Goal: Task Accomplishment & Management: Complete application form

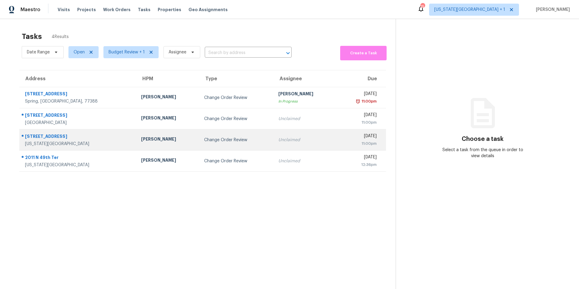
click at [141, 137] on div "[PERSON_NAME]" at bounding box center [167, 140] width 53 height 8
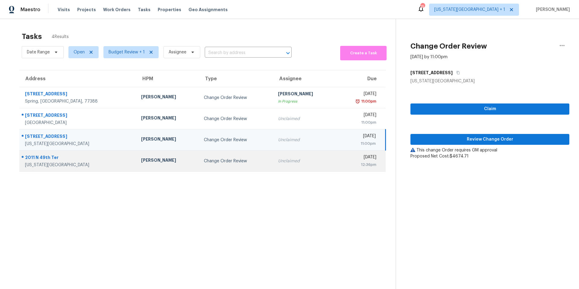
click at [204, 159] on div "Change Order Review" at bounding box center [236, 161] width 65 height 6
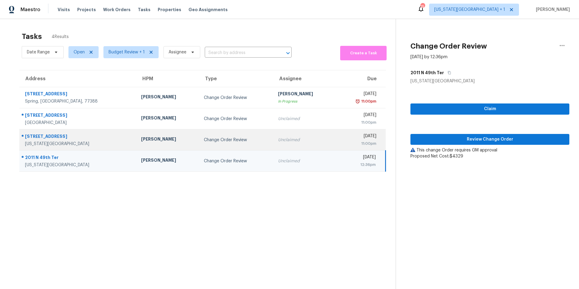
click at [141, 143] on div "[PERSON_NAME]" at bounding box center [167, 140] width 53 height 8
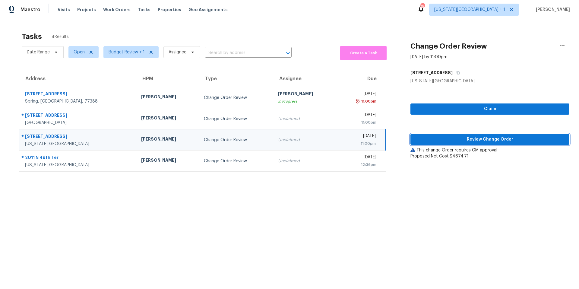
click at [444, 135] on button "Review Change Order" at bounding box center [490, 139] width 159 height 11
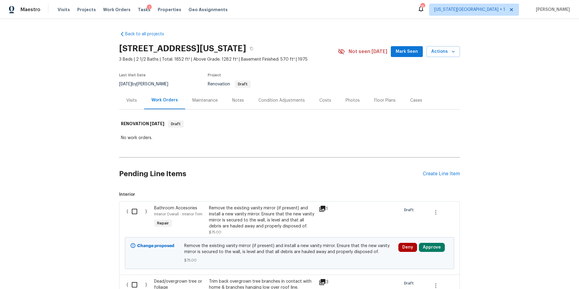
click at [234, 100] on div "Notes" at bounding box center [238, 100] width 12 height 6
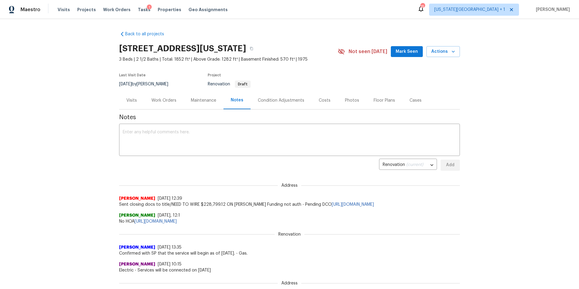
click at [169, 100] on div "Work Orders" at bounding box center [163, 100] width 25 height 6
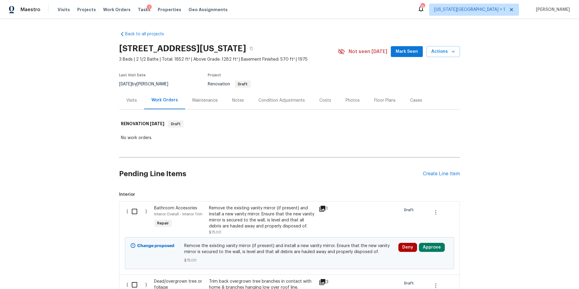
click at [133, 98] on div "Visits" at bounding box center [131, 100] width 11 height 6
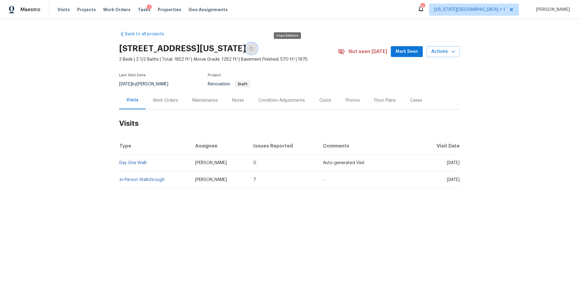
click at [257, 51] on button "button" at bounding box center [251, 48] width 11 height 11
click at [160, 100] on div "Work Orders" at bounding box center [165, 100] width 25 height 6
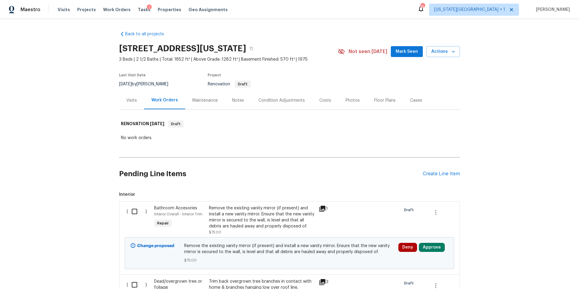
click at [134, 101] on div "Visits" at bounding box center [131, 100] width 11 height 6
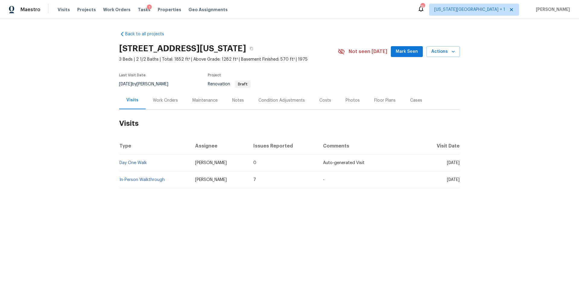
click at [136, 184] on td "In-Person Walkthrough" at bounding box center [154, 179] width 71 height 17
click at [456, 53] on icon "button" at bounding box center [454, 52] width 6 height 6
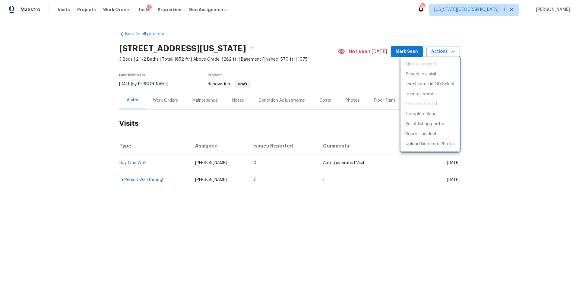
click at [234, 102] on div at bounding box center [289, 144] width 579 height 289
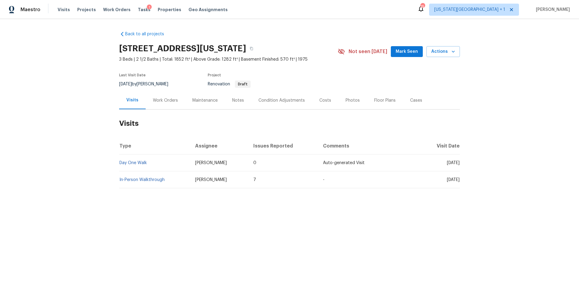
click at [236, 100] on div "Notes" at bounding box center [238, 100] width 12 height 6
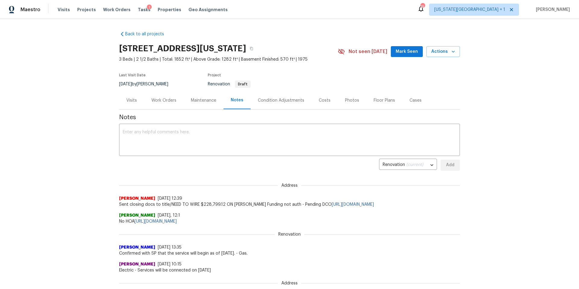
click at [158, 102] on div "Work Orders" at bounding box center [163, 100] width 25 height 6
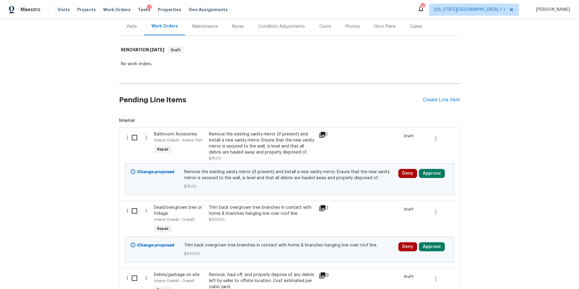
scroll to position [80, 0]
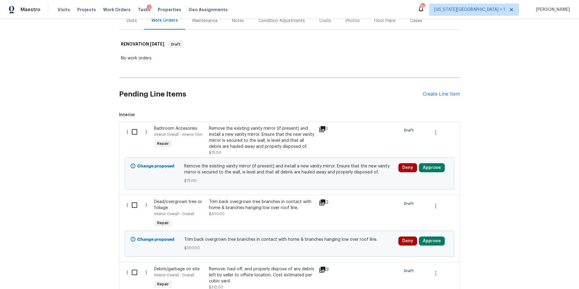
click at [320, 129] on icon at bounding box center [322, 129] width 7 height 7
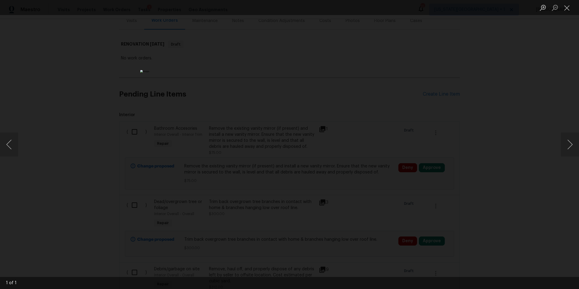
click at [507, 130] on div "Lightbox" at bounding box center [289, 144] width 579 height 289
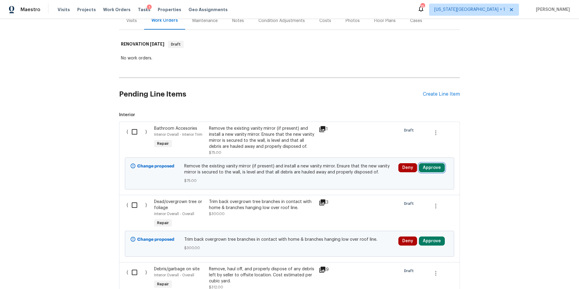
click at [429, 167] on button "Approve" at bounding box center [432, 167] width 26 height 9
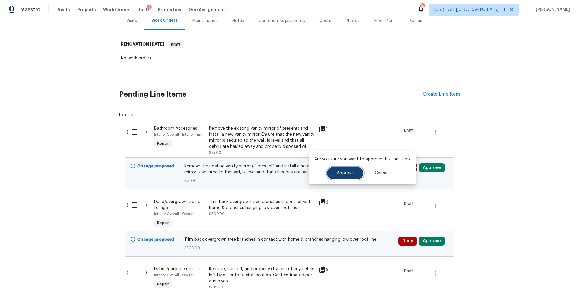
click at [345, 174] on span "Approve" at bounding box center [345, 173] width 17 height 5
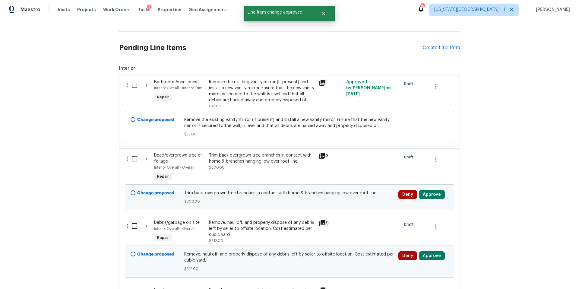
scroll to position [127, 0]
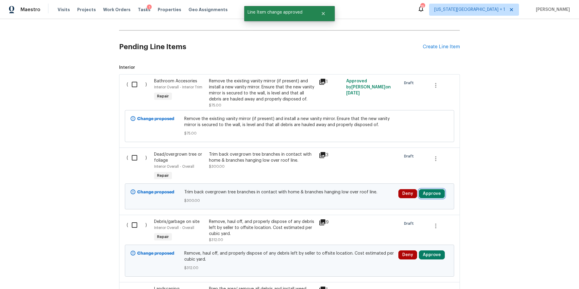
click at [433, 193] on button "Approve" at bounding box center [432, 193] width 26 height 9
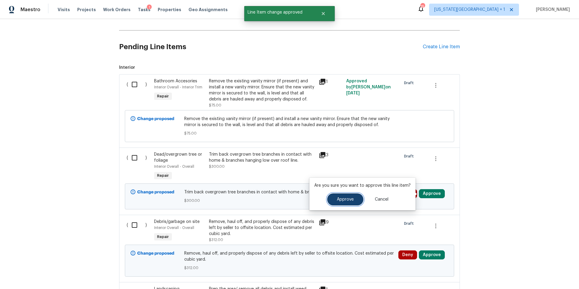
click at [348, 198] on span "Approve" at bounding box center [345, 199] width 17 height 5
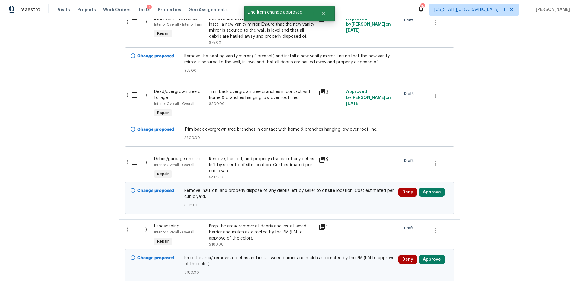
scroll to position [212, 0]
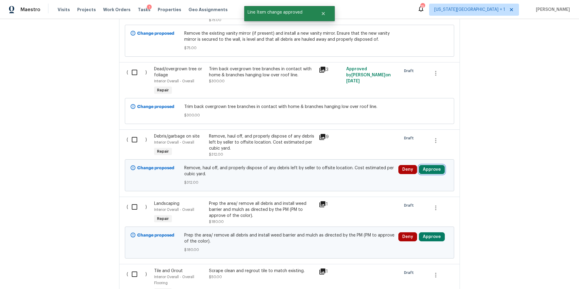
click at [431, 170] on button "Approve" at bounding box center [432, 169] width 26 height 9
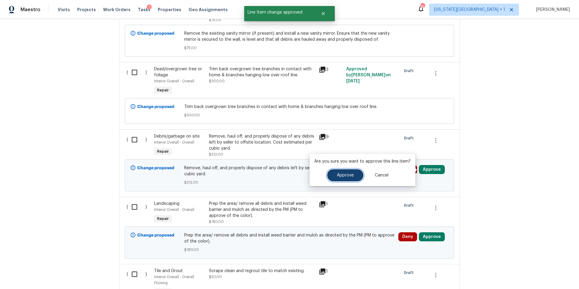
click at [338, 176] on span "Approve" at bounding box center [345, 175] width 17 height 5
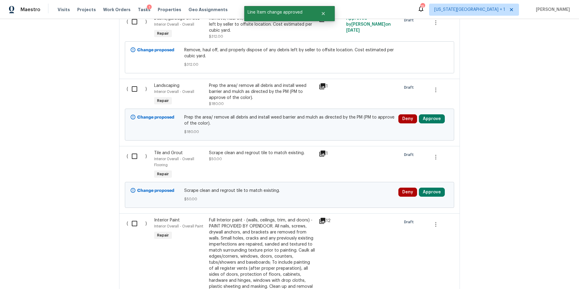
scroll to position [335, 0]
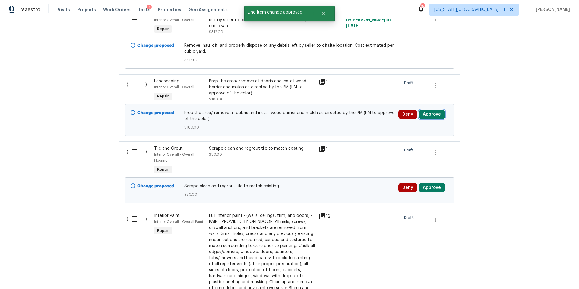
click at [434, 115] on button "Approve" at bounding box center [432, 114] width 26 height 9
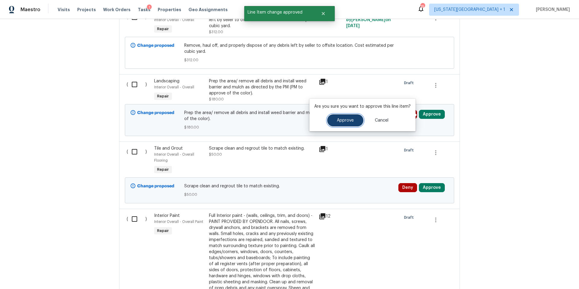
click at [354, 124] on button "Approve" at bounding box center [345, 120] width 36 height 12
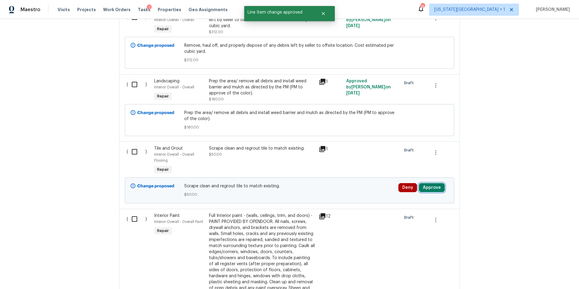
click at [435, 188] on button "Approve" at bounding box center [432, 187] width 26 height 9
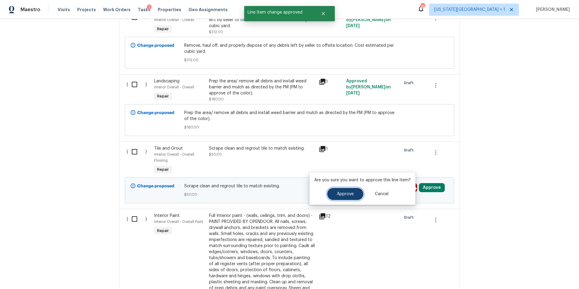
click at [343, 194] on span "Approve" at bounding box center [345, 194] width 17 height 5
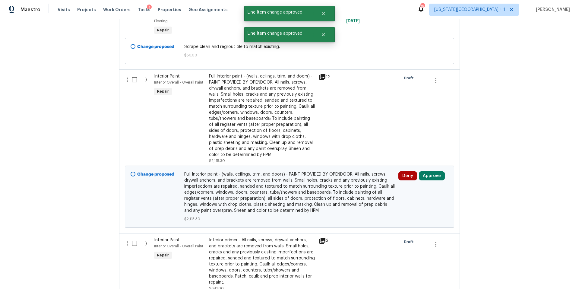
scroll to position [476, 0]
click at [432, 174] on button "Approve" at bounding box center [432, 174] width 26 height 9
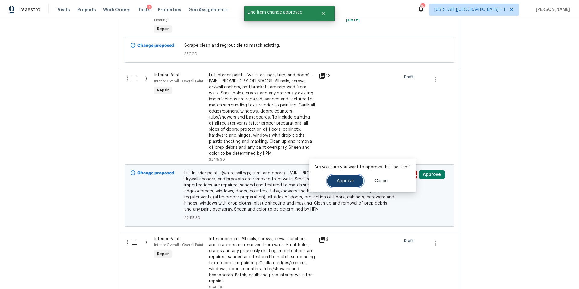
click at [348, 181] on span "Approve" at bounding box center [345, 181] width 17 height 5
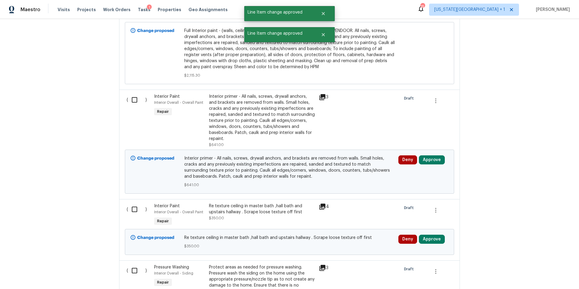
scroll to position [670, 0]
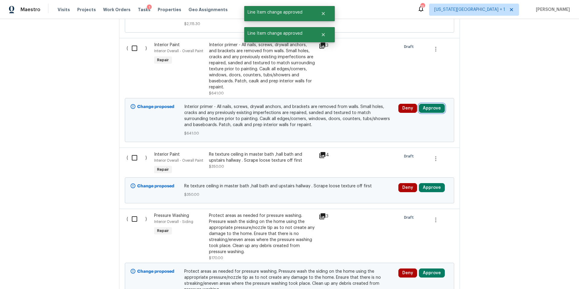
click at [432, 108] on button "Approve" at bounding box center [432, 108] width 26 height 9
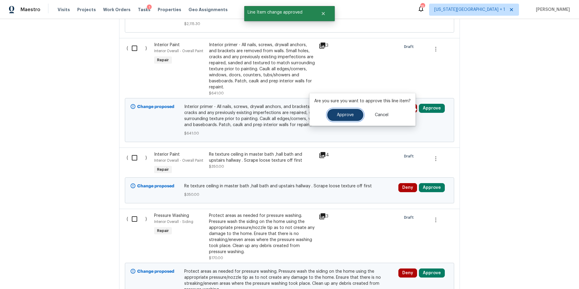
click at [343, 114] on span "Approve" at bounding box center [345, 115] width 17 height 5
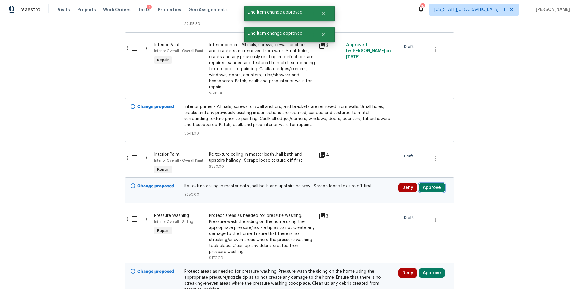
click at [433, 189] on button "Approve" at bounding box center [432, 187] width 26 height 9
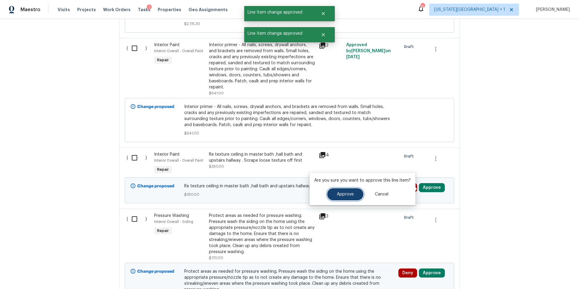
click at [348, 194] on span "Approve" at bounding box center [345, 194] width 17 height 5
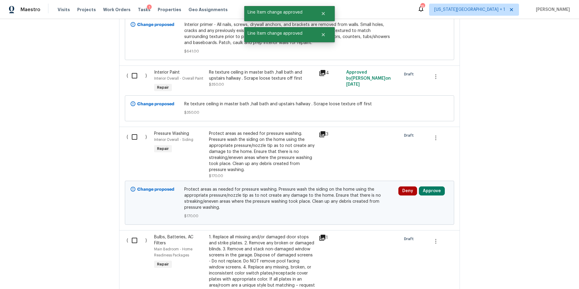
scroll to position [792, 0]
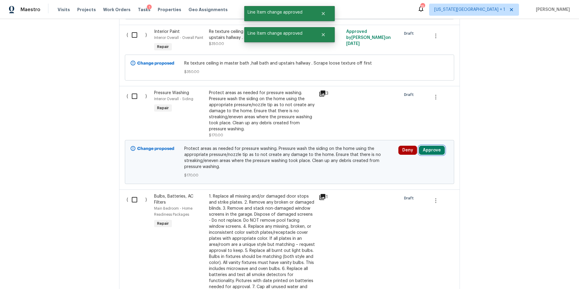
click at [429, 151] on button "Approve" at bounding box center [432, 150] width 26 height 9
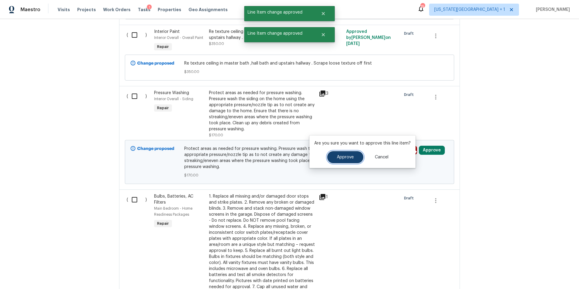
click at [346, 162] on button "Approve" at bounding box center [345, 157] width 36 height 12
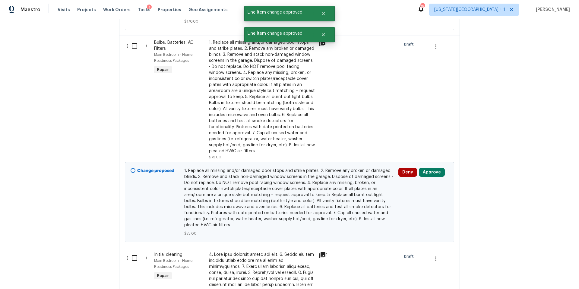
scroll to position [962, 0]
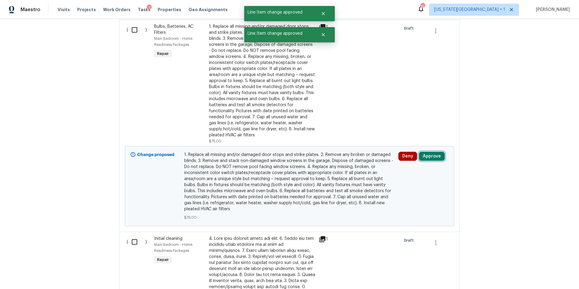
click at [434, 160] on button "Approve" at bounding box center [432, 156] width 26 height 9
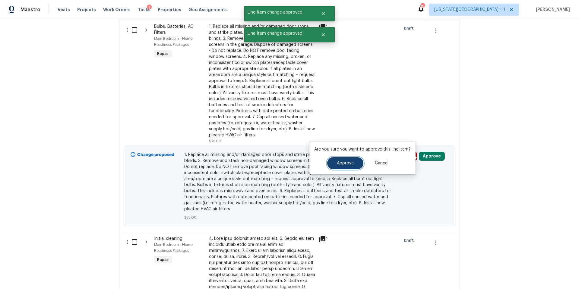
click at [358, 165] on button "Approve" at bounding box center [345, 163] width 36 height 12
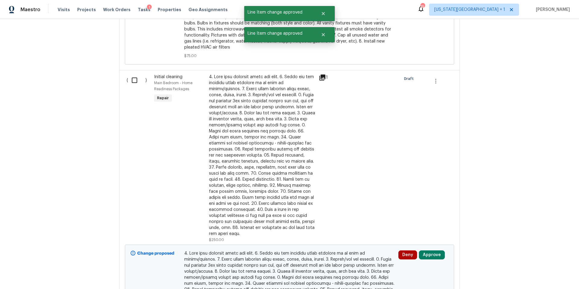
scroll to position [1132, 0]
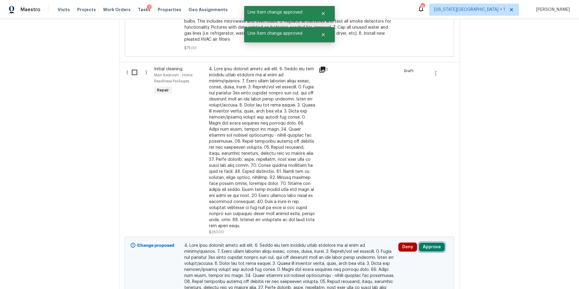
click at [432, 243] on button "Approve" at bounding box center [432, 247] width 26 height 9
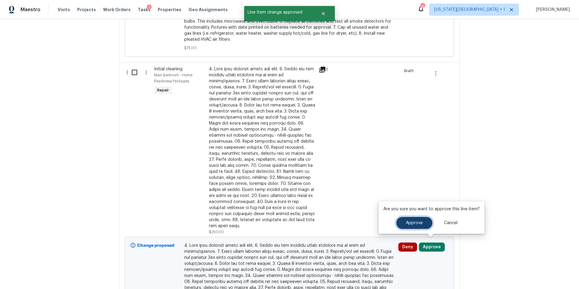
click at [404, 224] on button "Approve" at bounding box center [415, 223] width 36 height 12
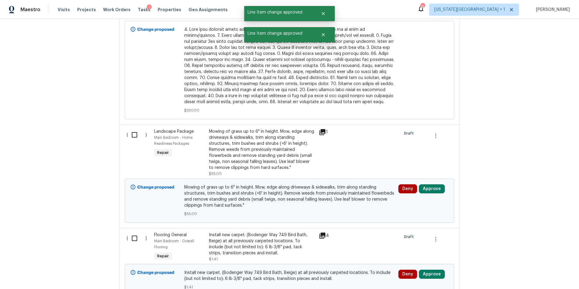
scroll to position [1377, 0]
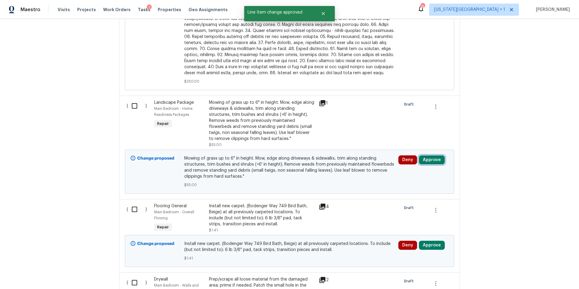
click at [426, 157] on button "Approve" at bounding box center [432, 159] width 26 height 9
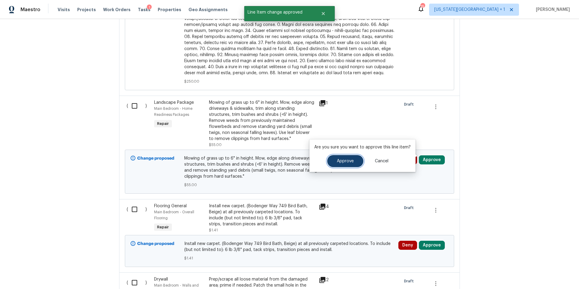
click at [348, 163] on span "Approve" at bounding box center [345, 161] width 17 height 5
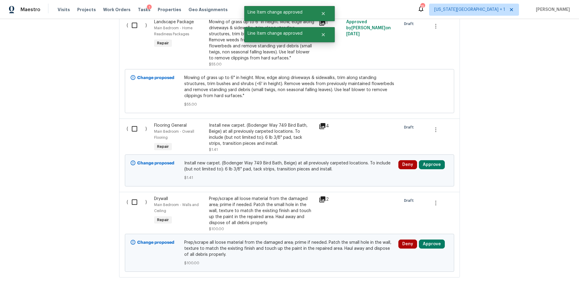
scroll to position [1461, 0]
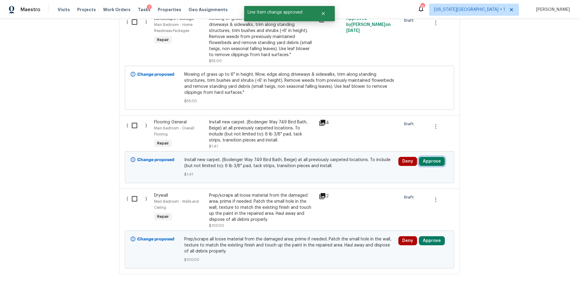
click at [438, 159] on button "Approve" at bounding box center [432, 161] width 26 height 9
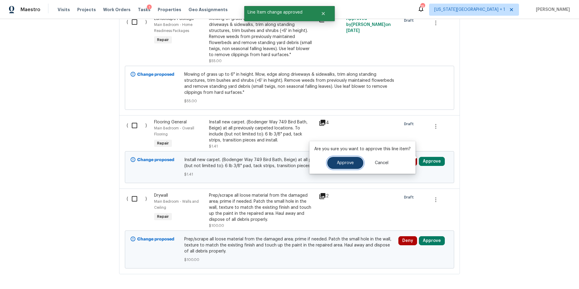
click at [339, 167] on button "Approve" at bounding box center [345, 163] width 36 height 12
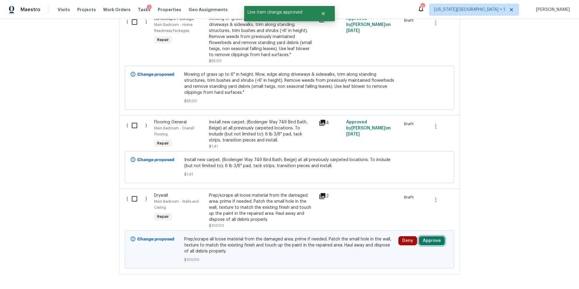
click at [429, 236] on button "Approve" at bounding box center [432, 240] width 26 height 9
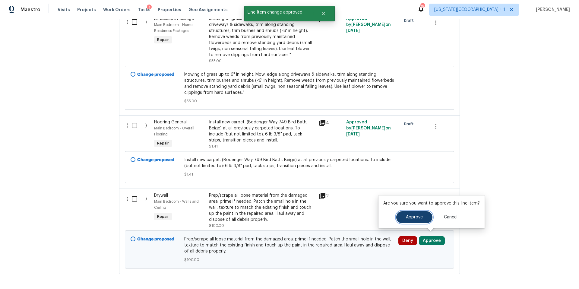
click at [407, 216] on span "Approve" at bounding box center [414, 217] width 17 height 5
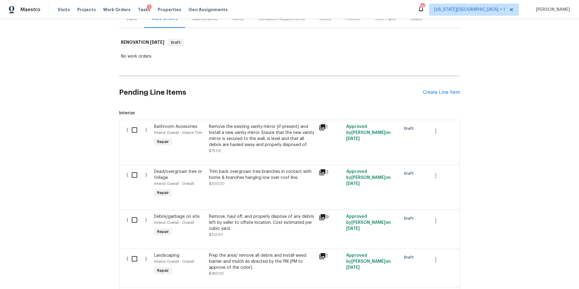
scroll to position [0, 0]
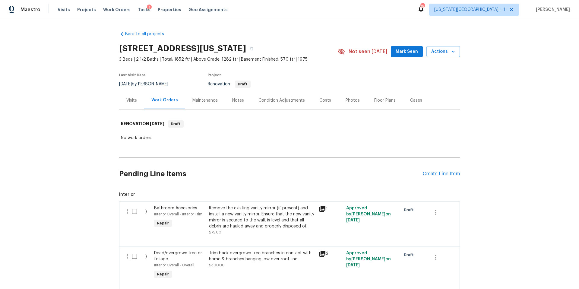
click at [235, 101] on div "Notes" at bounding box center [238, 100] width 12 height 6
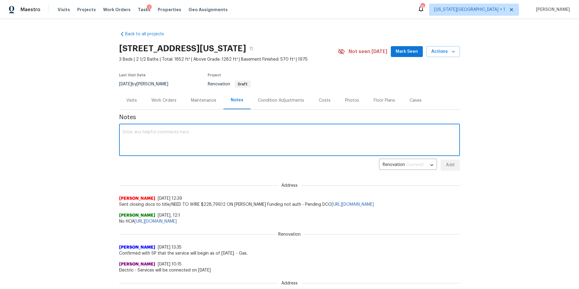
click at [155, 133] on textarea at bounding box center [290, 140] width 334 height 21
type textarea "MM review: Escalate to pricing in Kci-home-salability for tub install"
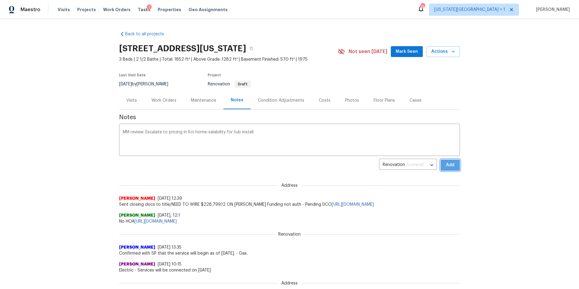
click at [446, 165] on span "Add" at bounding box center [451, 165] width 10 height 8
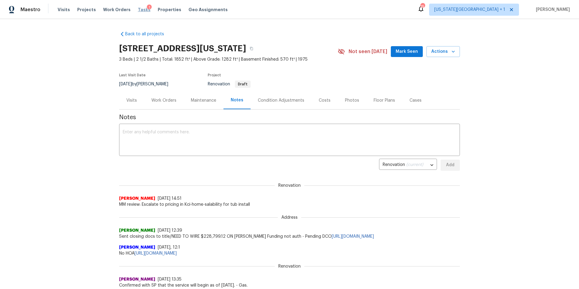
click at [139, 10] on span "Tasks" at bounding box center [144, 10] width 13 height 4
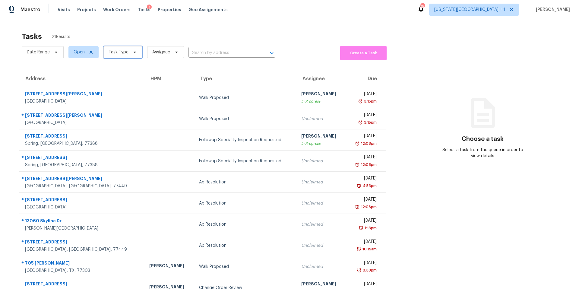
click at [123, 53] on span "Task Type" at bounding box center [119, 52] width 20 height 6
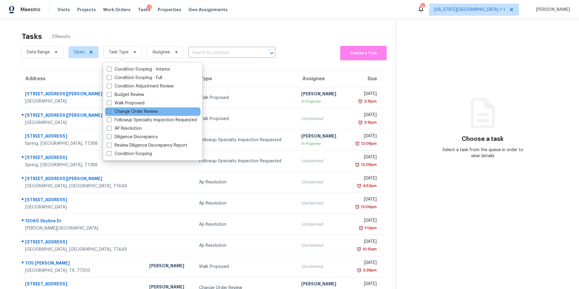
click at [116, 113] on label "Change Order Review" at bounding box center [132, 112] width 51 height 6
click at [111, 113] on input "Change Order Review" at bounding box center [109, 111] width 4 height 4
checkbox input "true"
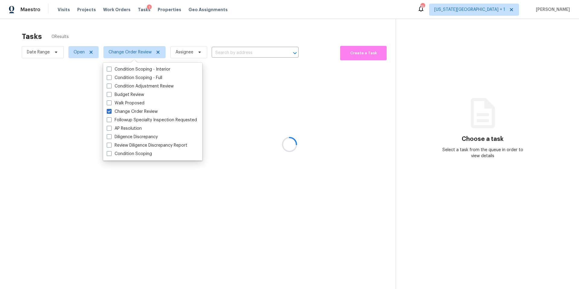
click at [144, 30] on div at bounding box center [289, 144] width 579 height 289
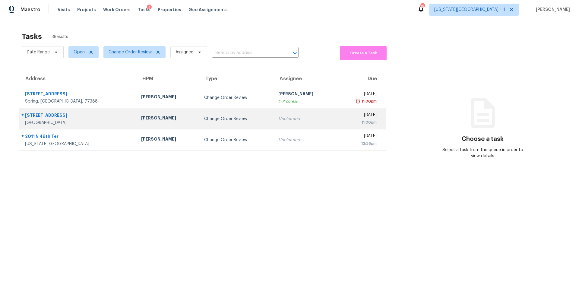
click at [199, 125] on td "Change Order Review" at bounding box center [236, 118] width 74 height 21
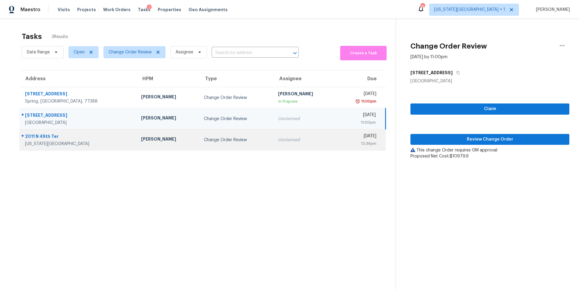
click at [199, 136] on td "Change Order Review" at bounding box center [236, 139] width 74 height 21
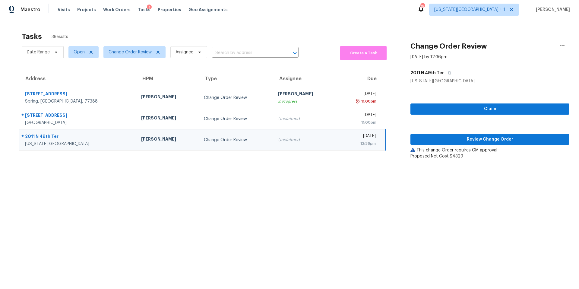
click at [439, 132] on div "Claim Review Change Order This change Order requires GM approval Proposed Net C…" at bounding box center [490, 121] width 159 height 75
click at [439, 133] on div "Claim Review Change Order This change Order requires GM approval Proposed Net C…" at bounding box center [490, 121] width 159 height 75
click at [439, 136] on span "Review Change Order" at bounding box center [490, 140] width 149 height 8
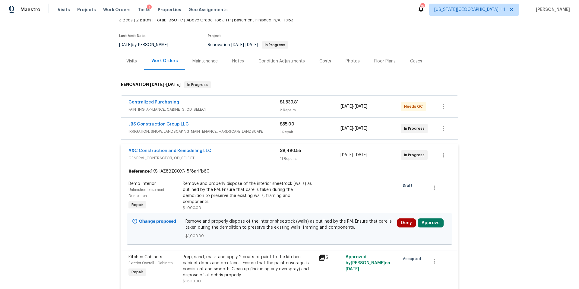
scroll to position [40, 0]
click at [429, 219] on button "Approve" at bounding box center [431, 222] width 26 height 9
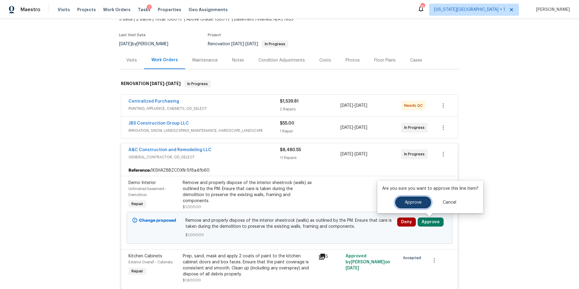
click at [414, 204] on span "Approve" at bounding box center [413, 202] width 17 height 5
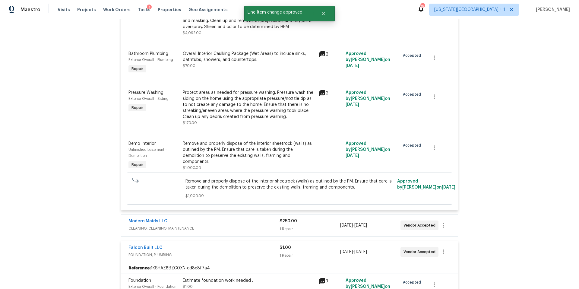
scroll to position [834, 0]
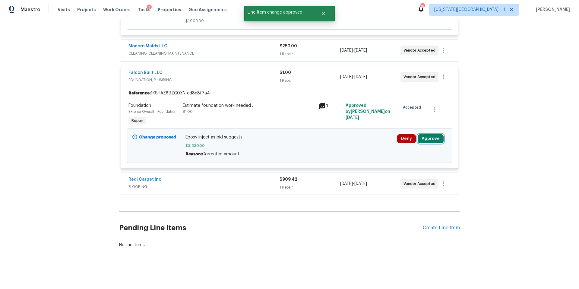
click at [427, 139] on button "Approve" at bounding box center [431, 138] width 26 height 9
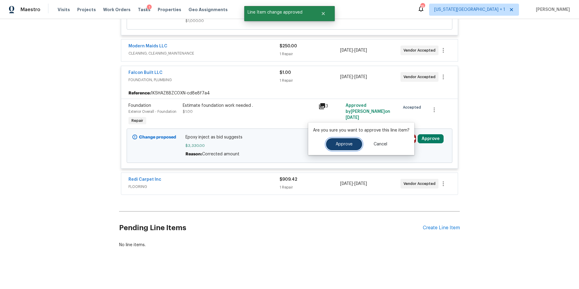
click at [342, 147] on button "Approve" at bounding box center [344, 144] width 36 height 12
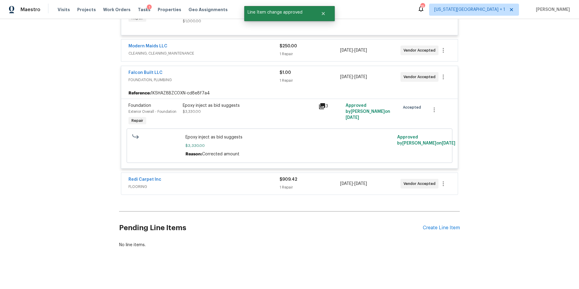
scroll to position [805, 0]
click at [324, 108] on icon at bounding box center [322, 106] width 7 height 7
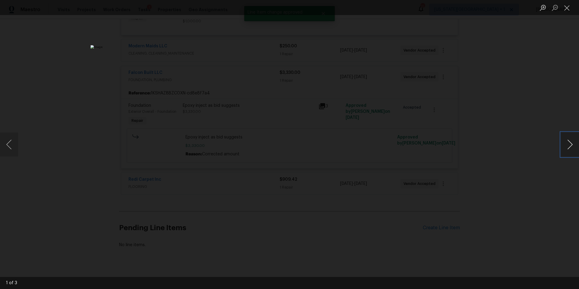
click at [568, 144] on button "Next image" at bounding box center [570, 144] width 18 height 24
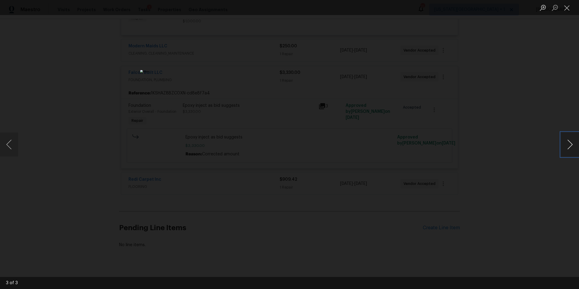
click at [568, 144] on button "Next image" at bounding box center [570, 144] width 18 height 24
click at [513, 149] on div "Lightbox" at bounding box center [289, 144] width 579 height 289
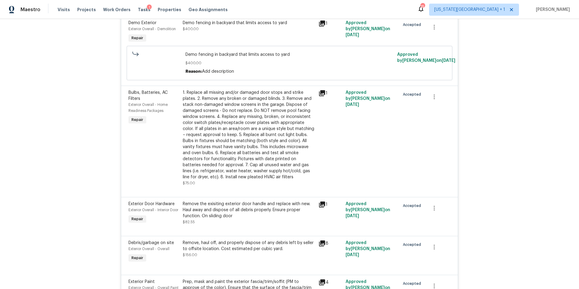
scroll to position [0, 0]
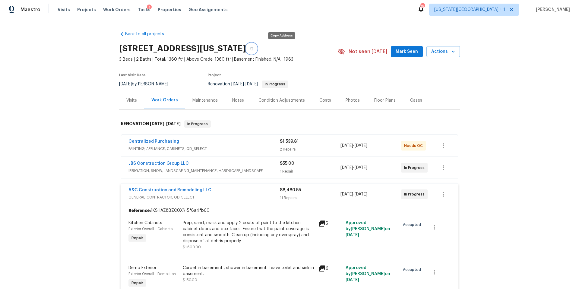
click at [257, 51] on button "button" at bounding box center [251, 48] width 11 height 11
click at [138, 10] on span "Tasks" at bounding box center [144, 10] width 13 height 4
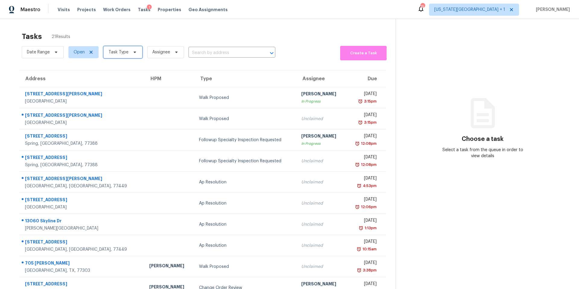
click at [124, 51] on span "Task Type" at bounding box center [119, 52] width 20 height 6
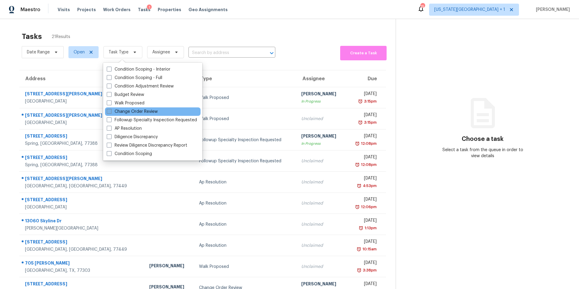
click at [119, 112] on label "Change Order Review" at bounding box center [132, 112] width 51 height 6
click at [111, 112] on input "Change Order Review" at bounding box center [109, 111] width 4 height 4
checkbox input "true"
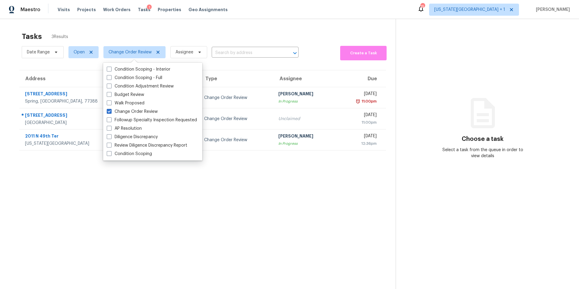
click at [204, 196] on section "Tasks 3 Results Date Range Open Change Order Review Assignee ​ Create a Task Ad…" at bounding box center [203, 168] width 386 height 279
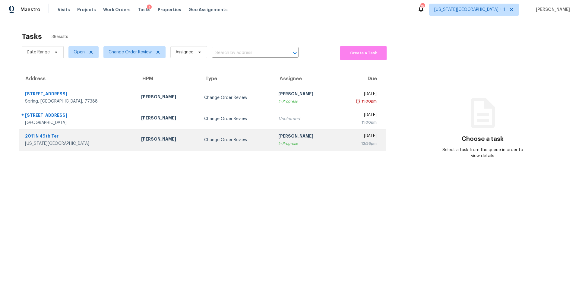
click at [199, 145] on td "Change Order Review" at bounding box center [236, 139] width 74 height 21
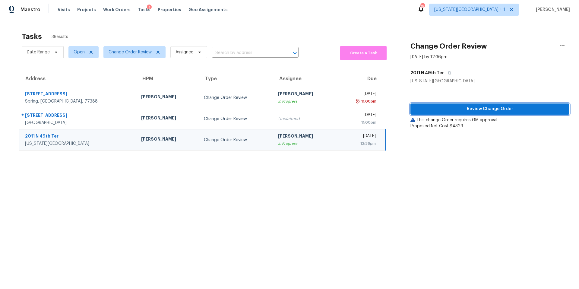
click at [441, 113] on button "Review Change Order" at bounding box center [490, 109] width 159 height 11
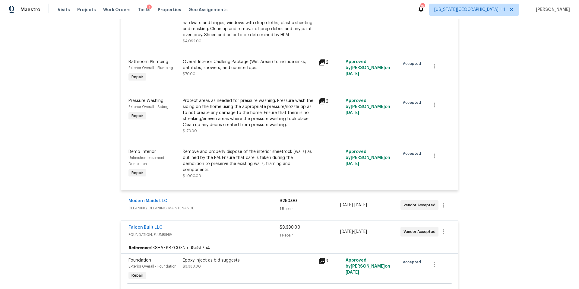
scroll to position [805, 0]
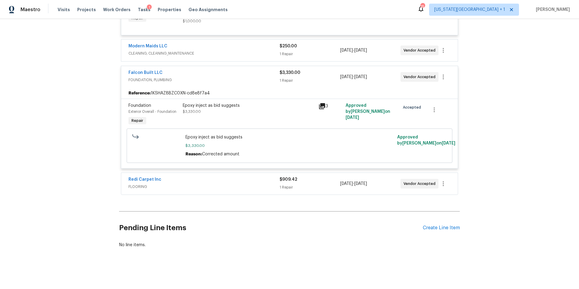
click at [240, 48] on div "Modern Maids LLC" at bounding box center [204, 46] width 151 height 7
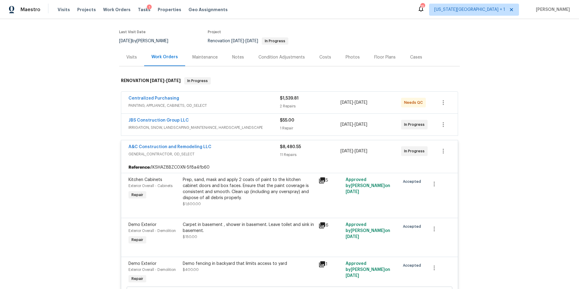
scroll to position [0, 0]
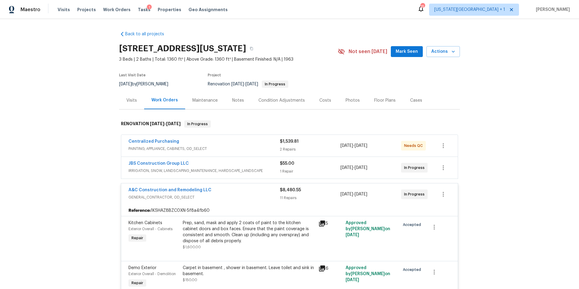
click at [209, 141] on div "Centralized Purchasing" at bounding box center [204, 142] width 151 height 7
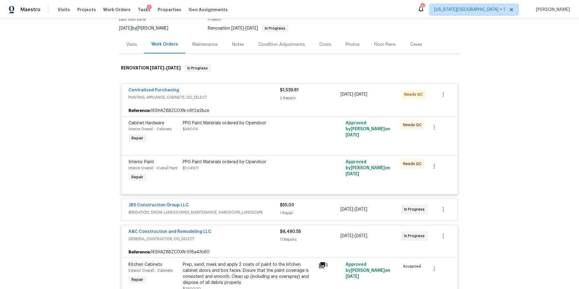
scroll to position [96, 0]
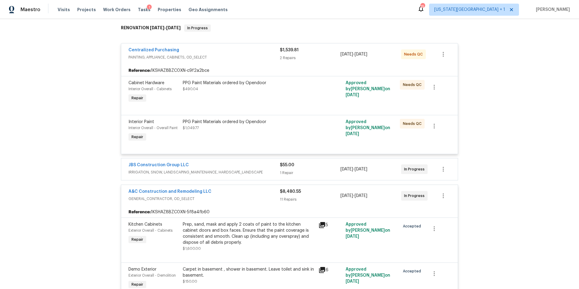
click at [240, 169] on div "JBS Construction Group LLC" at bounding box center [204, 165] width 151 height 7
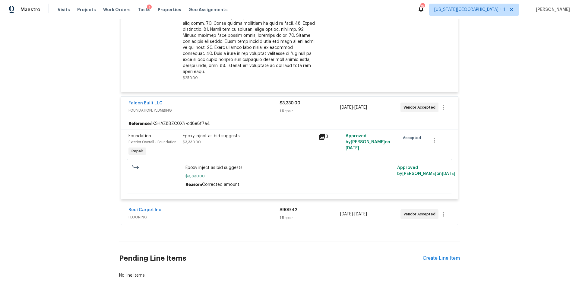
scroll to position [1130, 0]
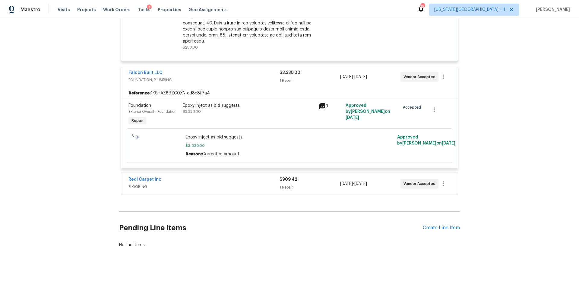
click at [227, 182] on div "Redi Carpet Inc" at bounding box center [204, 180] width 151 height 7
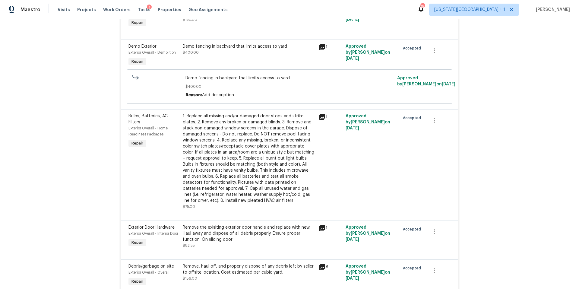
scroll to position [0, 0]
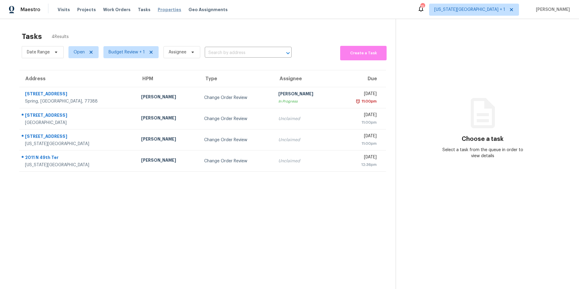
click at [160, 10] on span "Properties" at bounding box center [170, 10] width 24 height 6
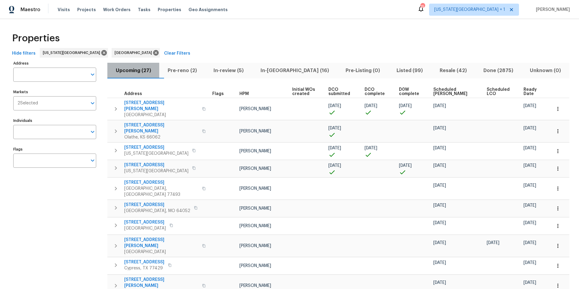
click at [159, 69] on button "Upcoming (27)" at bounding box center [133, 71] width 52 height 16
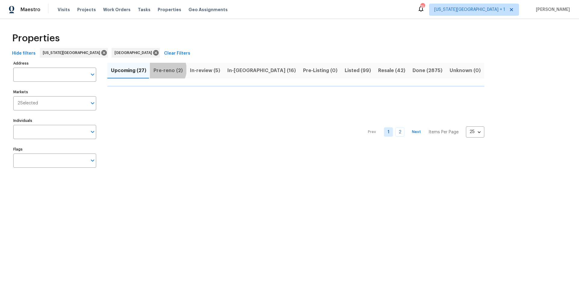
click at [164, 69] on span "Pre-reno (2)" at bounding box center [168, 70] width 29 height 8
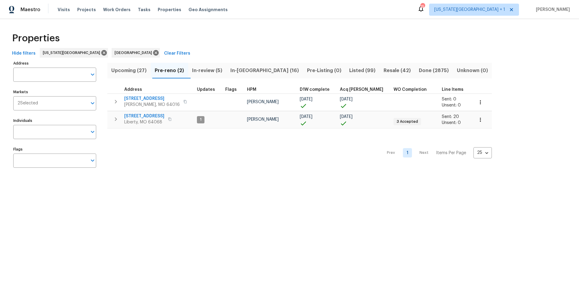
click at [130, 72] on span "Upcoming (27)" at bounding box center [129, 70] width 36 height 8
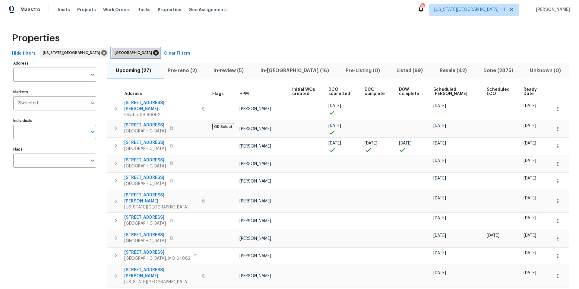
click at [153, 54] on icon at bounding box center [155, 52] width 5 height 5
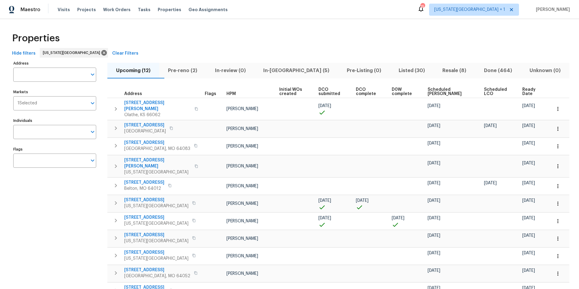
click at [325, 91] on span "DCO submitted" at bounding box center [332, 92] width 27 height 8
click at [326, 94] on span "DCO submitted" at bounding box center [332, 92] width 27 height 8
click at [323, 89] on span "DCO submitted" at bounding box center [332, 92] width 27 height 8
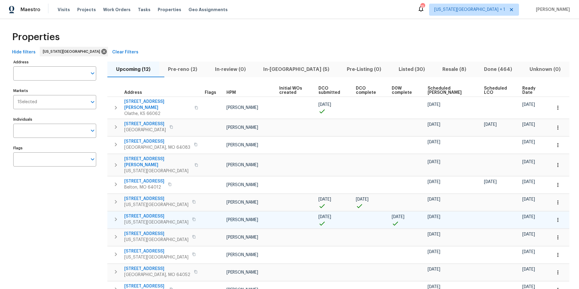
click at [559, 217] on icon "button" at bounding box center [558, 220] width 6 height 6
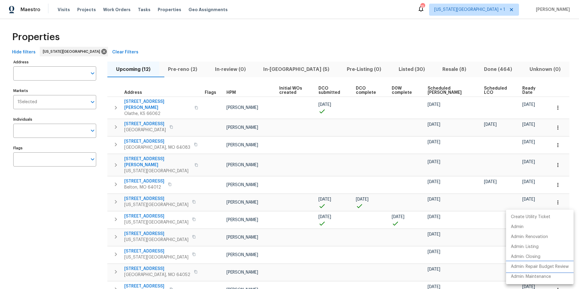
click at [524, 264] on p "Admin: Repair Budget Review" at bounding box center [540, 267] width 58 height 6
click at [63, 9] on div at bounding box center [289, 144] width 579 height 289
click at [63, 9] on span "Visits" at bounding box center [64, 10] width 12 height 6
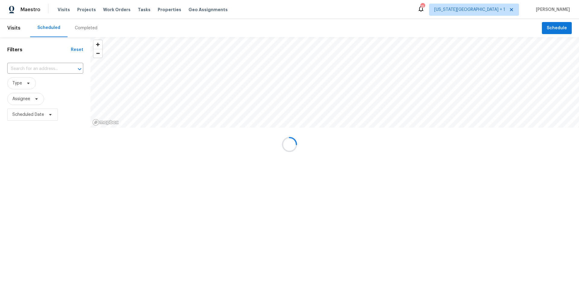
click at [560, 30] on div at bounding box center [289, 144] width 579 height 289
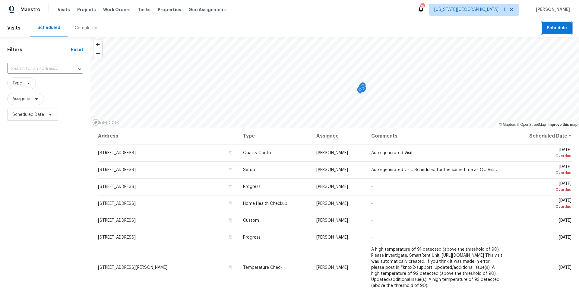
click at [560, 30] on span "Schedule" at bounding box center [557, 28] width 20 height 8
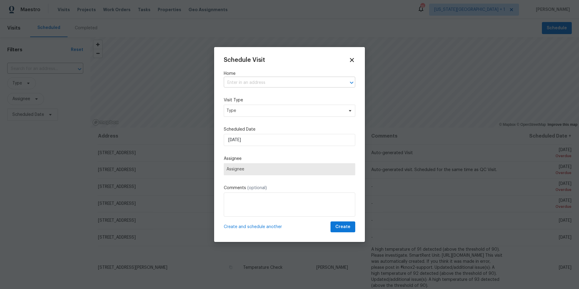
click at [240, 84] on input "text" at bounding box center [281, 82] width 115 height 9
type input "12300"
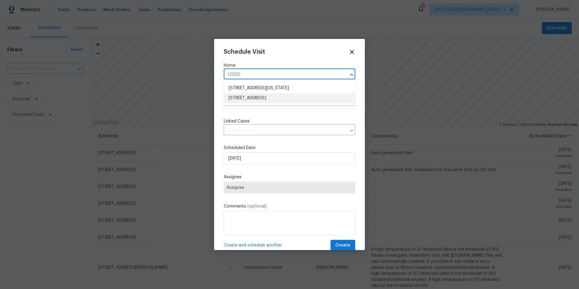
click at [242, 97] on li "12300 E 32nd St S, Independence, MO 64052" at bounding box center [290, 98] width 132 height 10
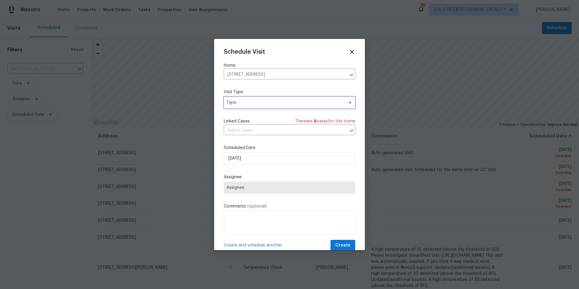
click at [247, 102] on span "Type" at bounding box center [285, 103] width 117 height 6
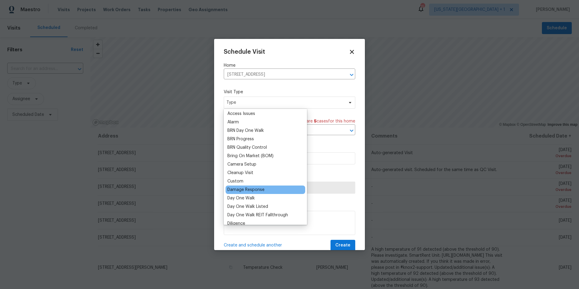
scroll to position [27, 0]
click at [243, 180] on div "Custom" at bounding box center [236, 180] width 16 height 6
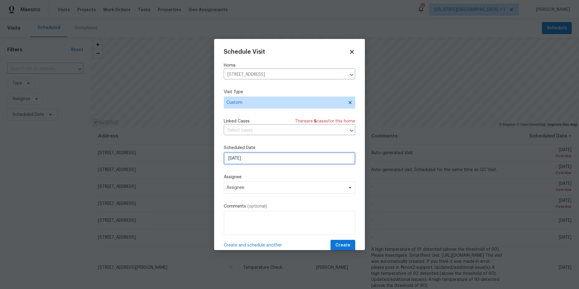
click at [257, 156] on input "[DATE]" at bounding box center [290, 158] width 132 height 12
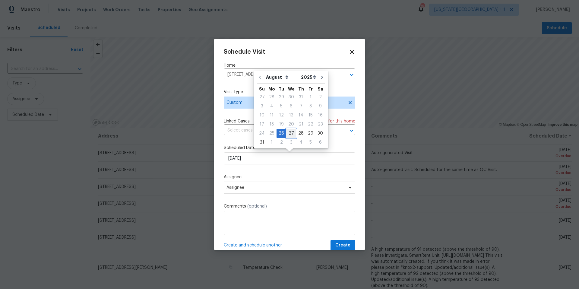
click at [287, 133] on div "27" at bounding box center [291, 133] width 10 height 8
type input "8/27/2025"
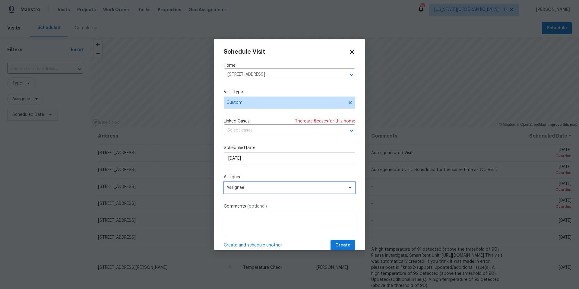
click at [239, 189] on span "Assignee" at bounding box center [286, 187] width 118 height 5
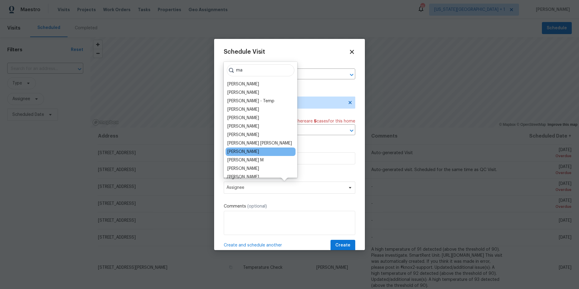
type input "ma"
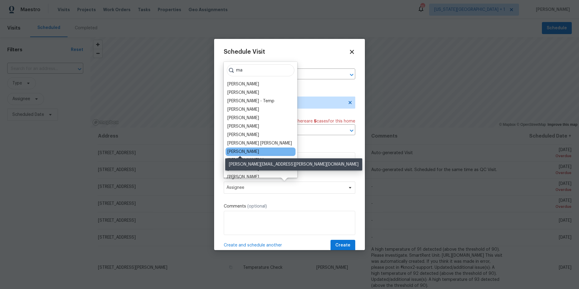
click at [235, 152] on div "Matt McEvoy" at bounding box center [244, 152] width 32 height 6
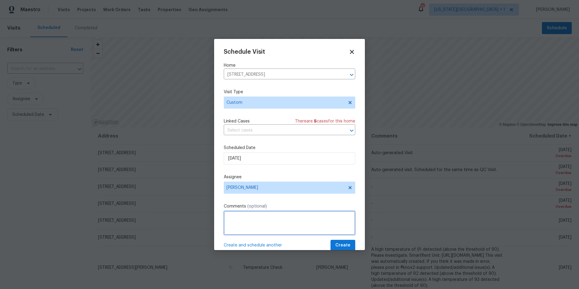
click at [240, 222] on textarea at bounding box center [290, 223] width 132 height 24
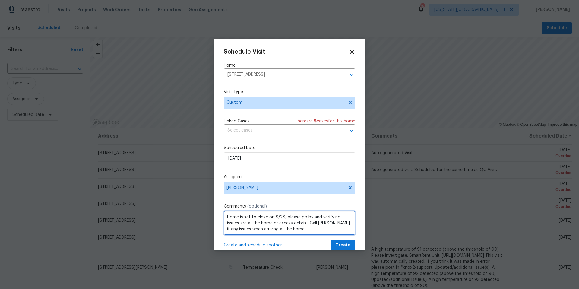
type textarea "Home is set to close on 8/28, please go by and verify no issues are at the home…"
click at [349, 246] on span "Create" at bounding box center [343, 246] width 15 height 8
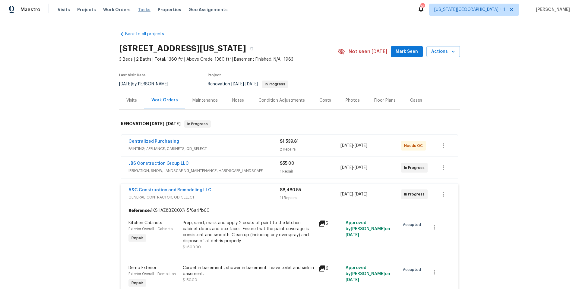
click at [138, 9] on span "Tasks" at bounding box center [144, 10] width 13 height 4
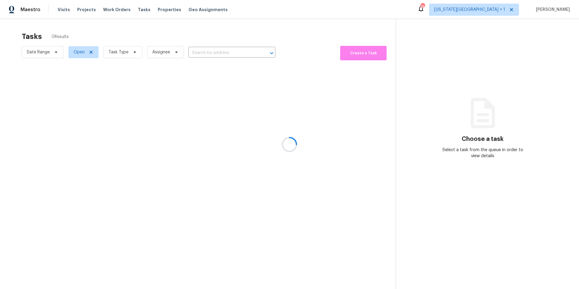
click at [128, 57] on div at bounding box center [289, 144] width 579 height 289
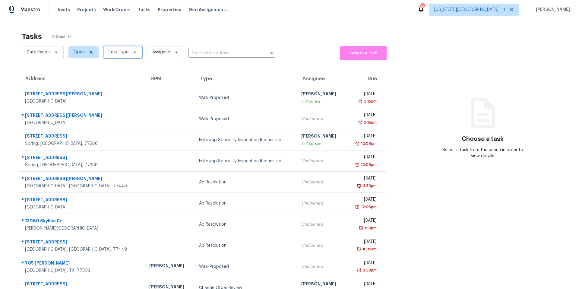
click at [129, 55] on span "Task Type" at bounding box center [123, 52] width 39 height 12
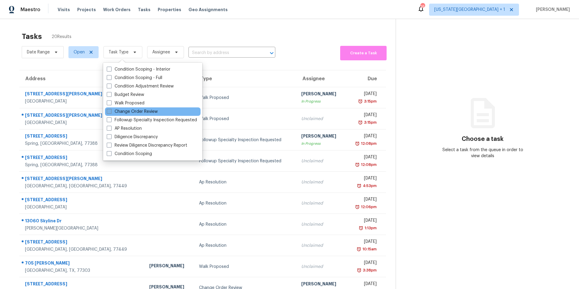
click at [117, 111] on label "Change Order Review" at bounding box center [132, 112] width 51 height 6
click at [111, 111] on input "Change Order Review" at bounding box center [109, 111] width 4 height 4
checkbox input "true"
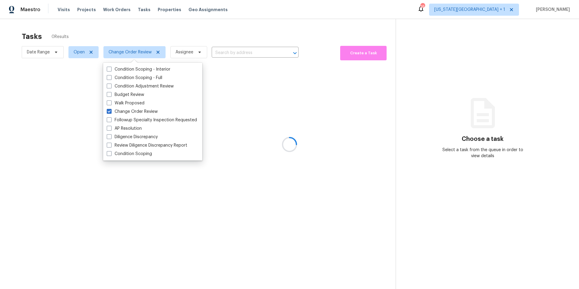
click at [134, 32] on div at bounding box center [289, 144] width 579 height 289
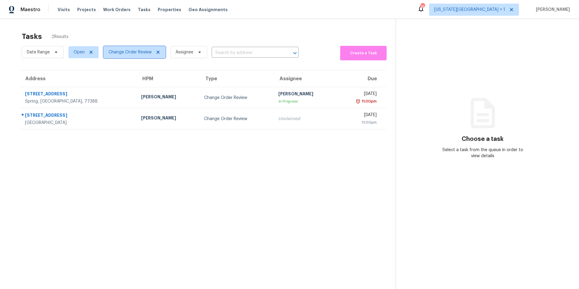
click at [120, 56] on span "Change Order Review" at bounding box center [135, 52] width 62 height 12
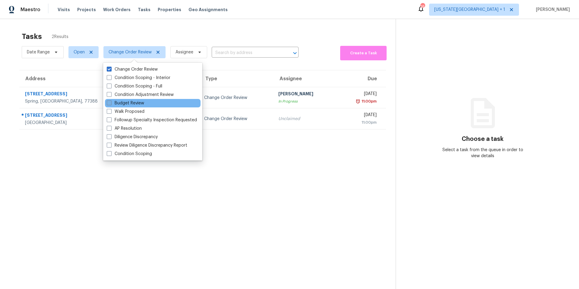
click at [118, 104] on label "Budget Review" at bounding box center [125, 103] width 37 height 6
click at [111, 104] on input "Budget Review" at bounding box center [109, 102] width 4 height 4
checkbox input "true"
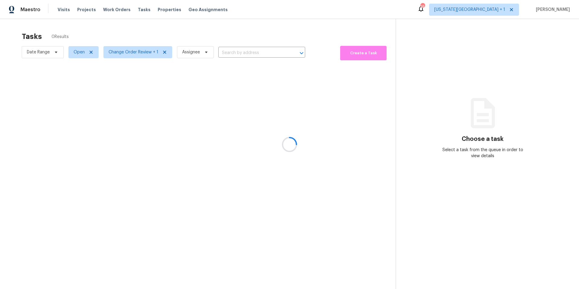
click at [118, 44] on div at bounding box center [289, 144] width 579 height 289
